Goal: Information Seeking & Learning: Learn about a topic

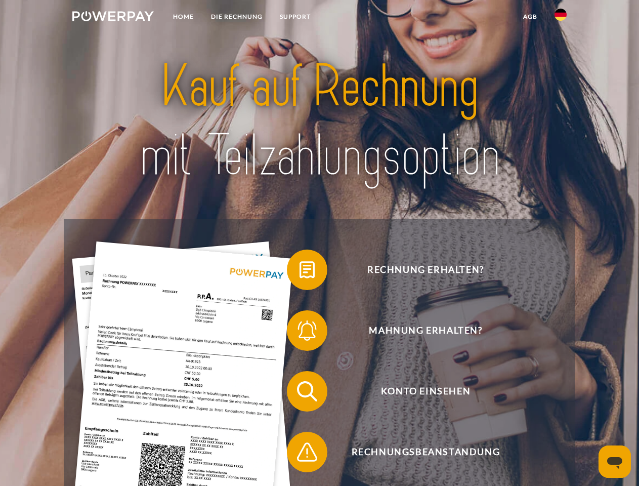
click at [113, 18] on img at bounding box center [112, 16] width 81 height 10
click at [561, 18] on img at bounding box center [561, 15] width 12 height 12
click at [530, 17] on link "agb" at bounding box center [530, 17] width 31 height 18
click at [300, 272] on span at bounding box center [292, 269] width 51 height 51
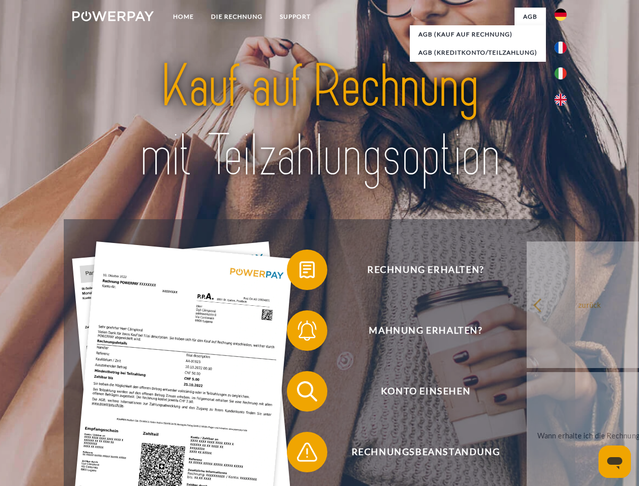
click at [300, 333] on span at bounding box center [292, 330] width 51 height 51
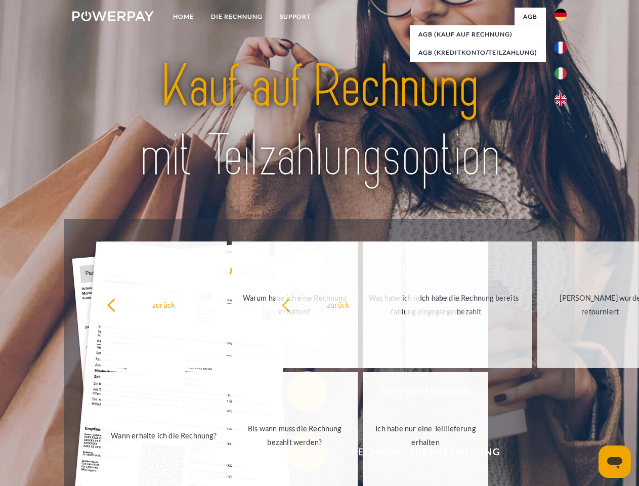
click at [300, 454] on span at bounding box center [292, 452] width 51 height 51
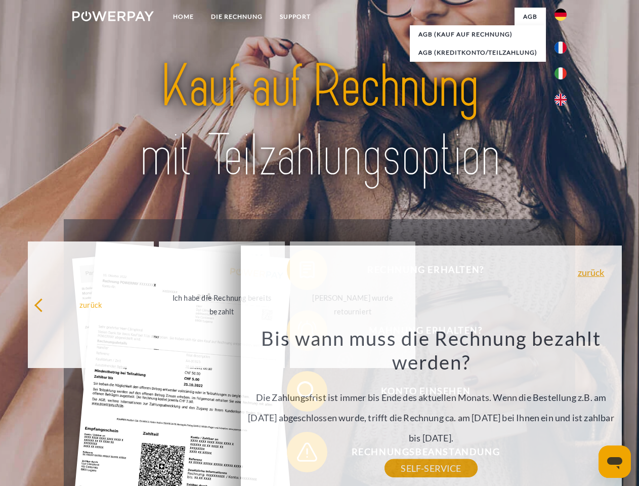
click at [615, 462] on icon "Messaging-Fenster öffnen" at bounding box center [614, 463] width 15 height 12
